Goal: Navigation & Orientation: Find specific page/section

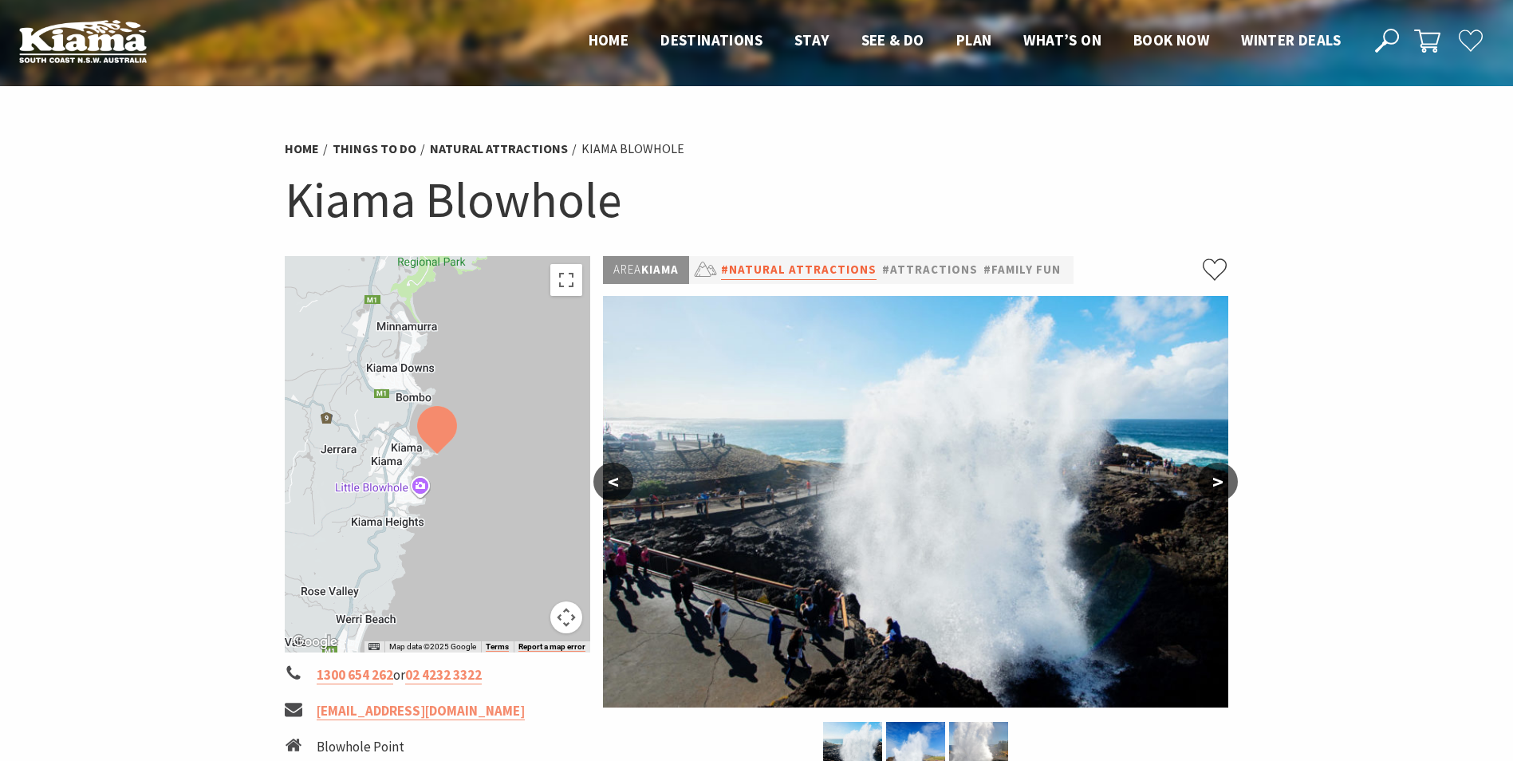
click at [773, 264] on link "#Natural Attractions" at bounding box center [798, 270] width 155 height 20
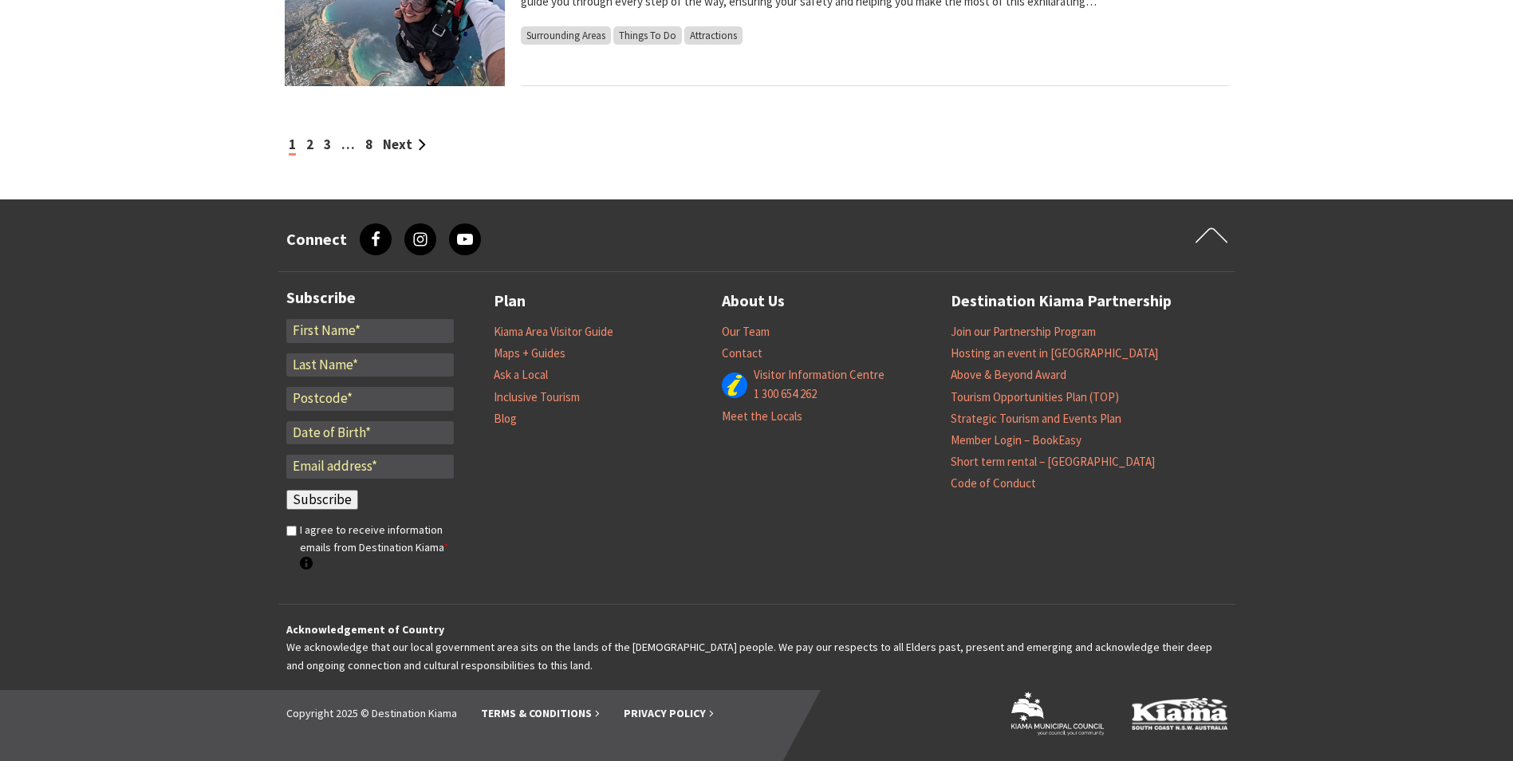
scroll to position [809, 0]
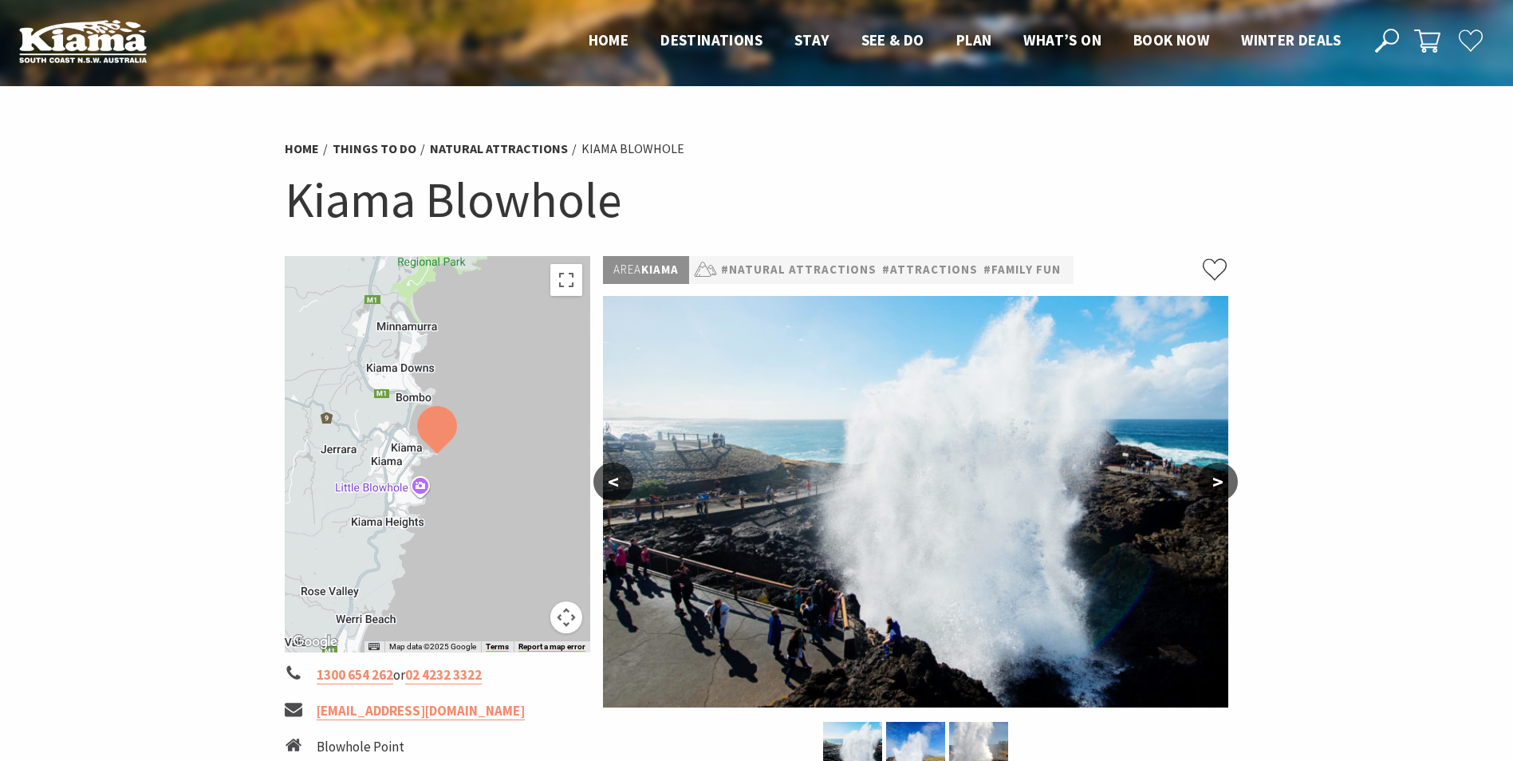
scroll to position [425, 0]
